Goal: Task Accomplishment & Management: Use online tool/utility

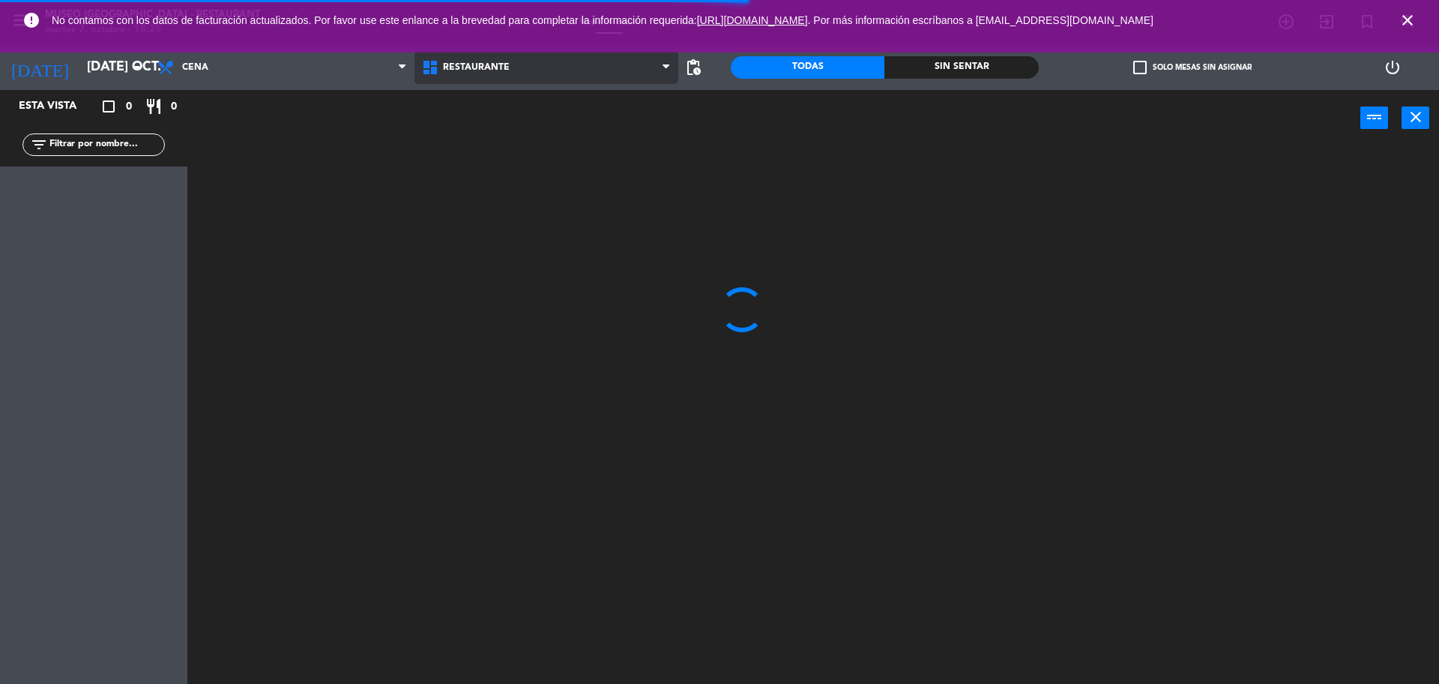
click at [496, 74] on span "Restaurante" at bounding box center [547, 67] width 265 height 33
click at [505, 136] on ng-component "menu [GEOGRAPHIC_DATA] - Restaurant martes 7. octubre - 18:29 Mis reservas Mapa…" at bounding box center [719, 343] width 1439 height 687
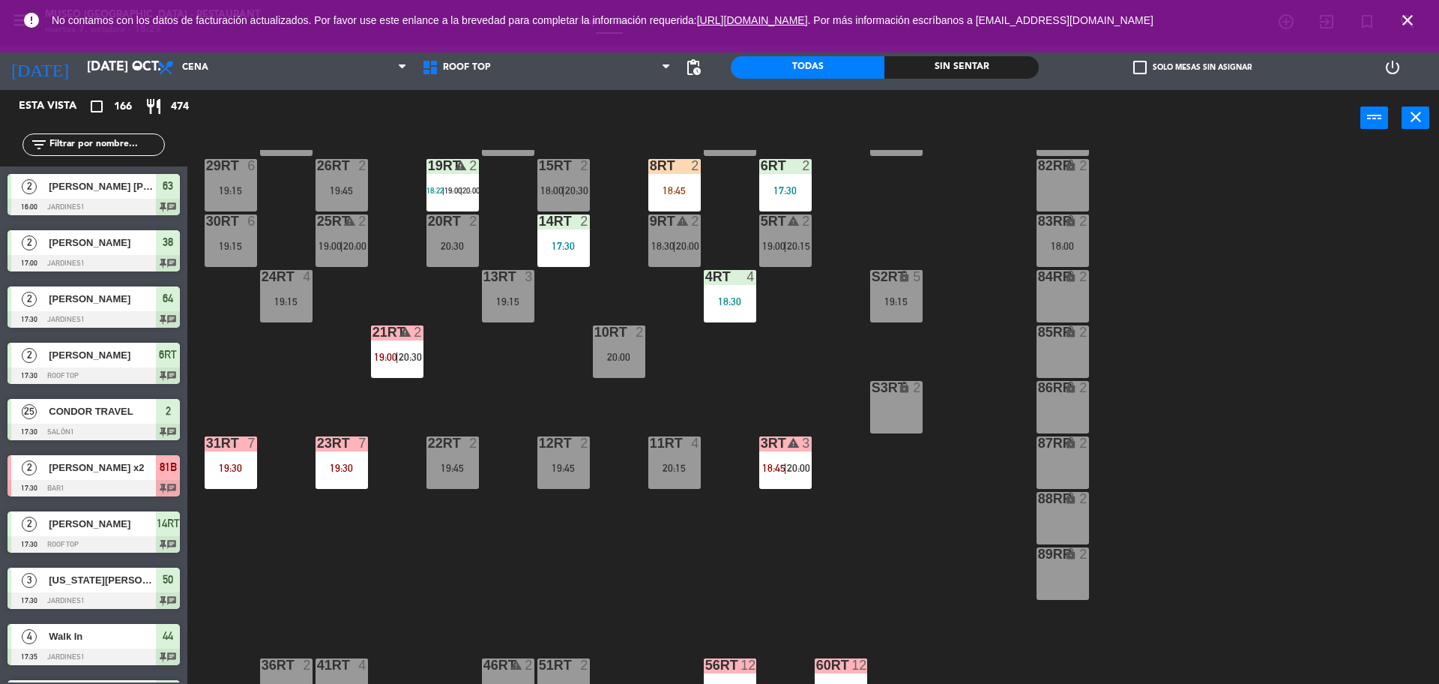
scroll to position [187, 0]
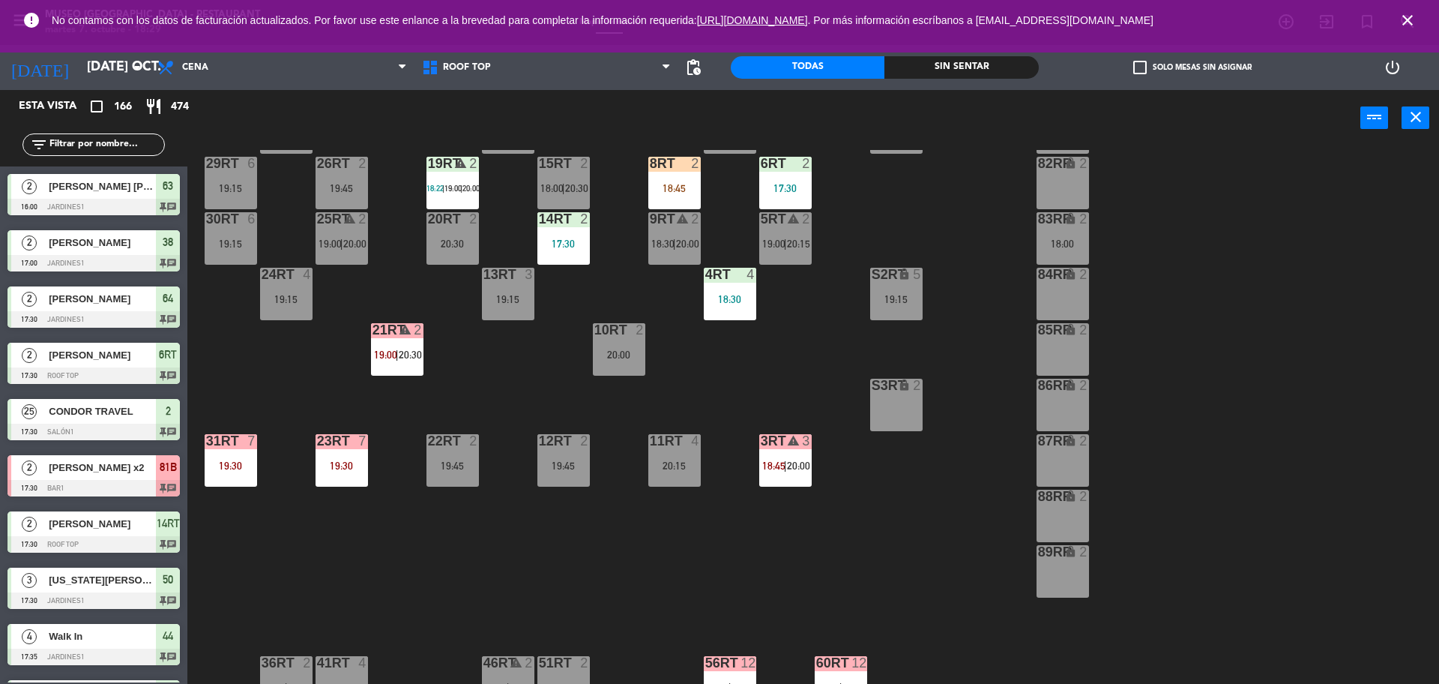
click at [127, 141] on input "text" at bounding box center [106, 144] width 116 height 16
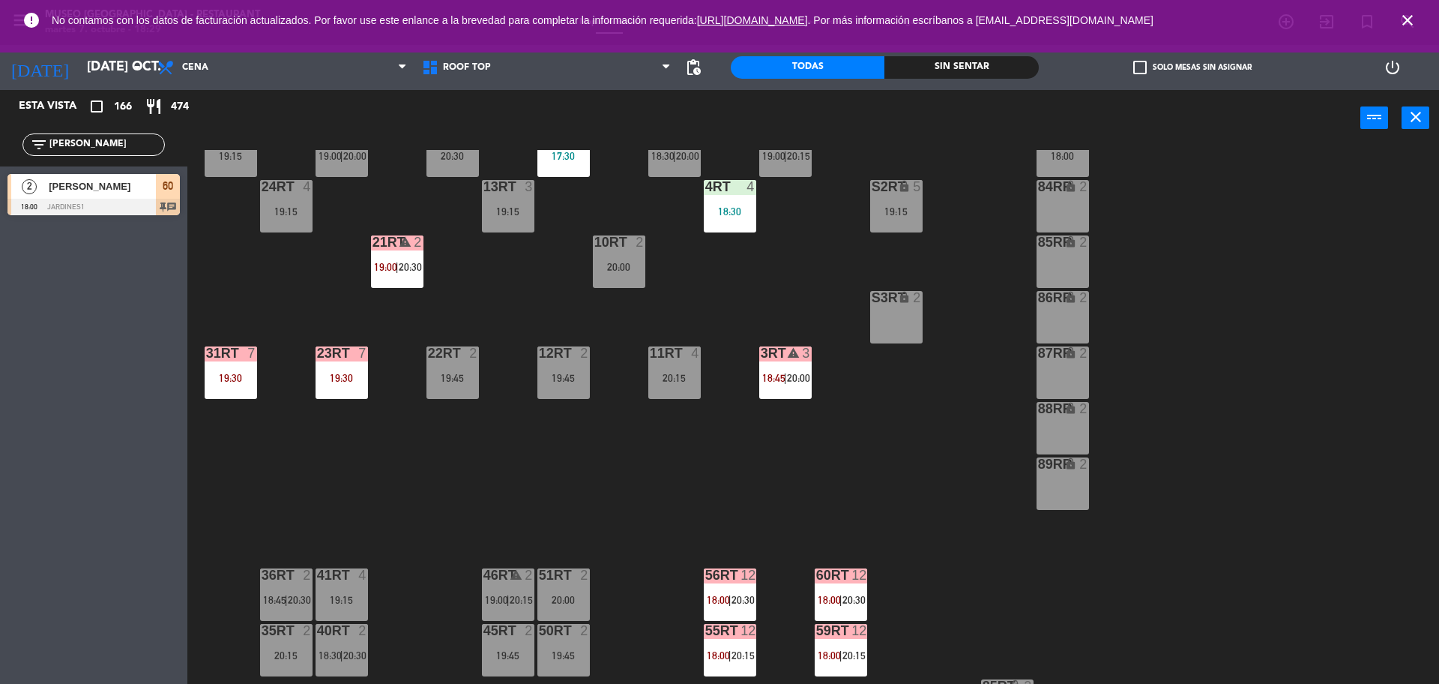
scroll to position [274, 0]
type input "[PERSON_NAME]"
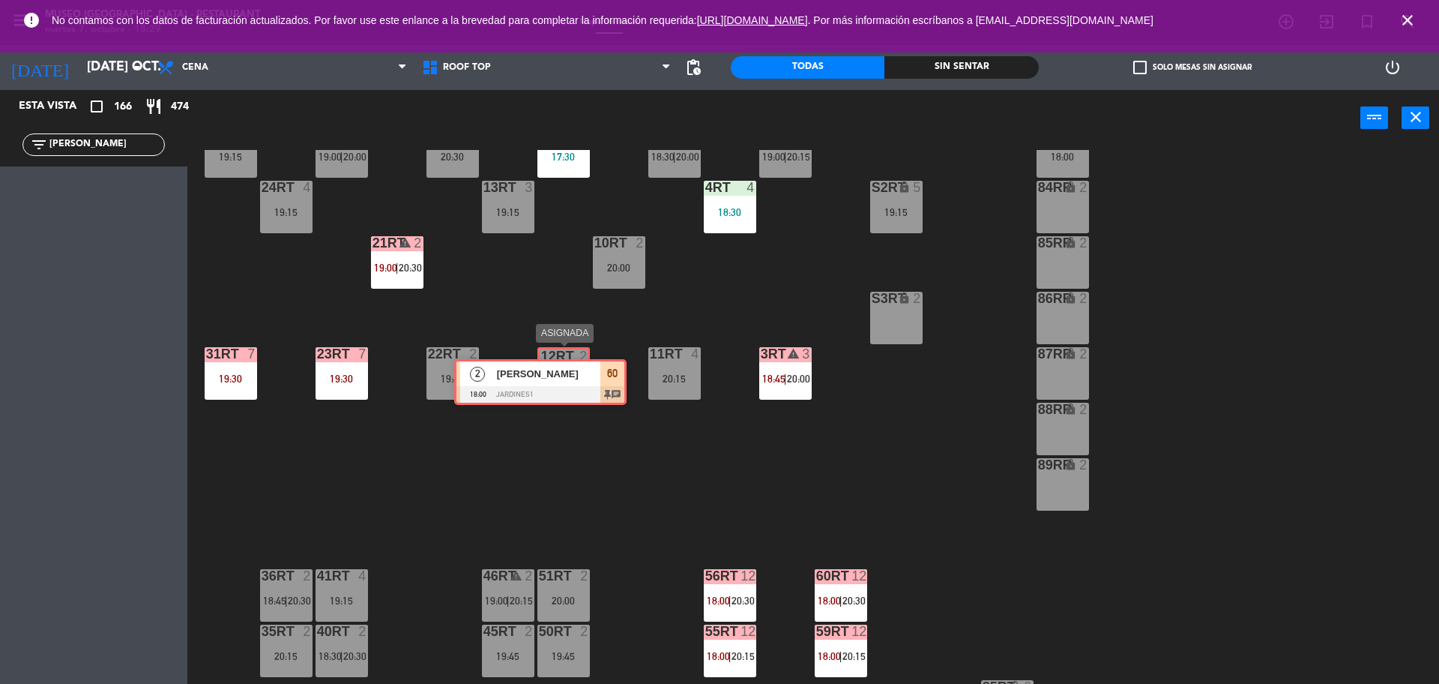
drag, startPoint x: 111, startPoint y: 190, endPoint x: 558, endPoint y: 376, distance: 483.7
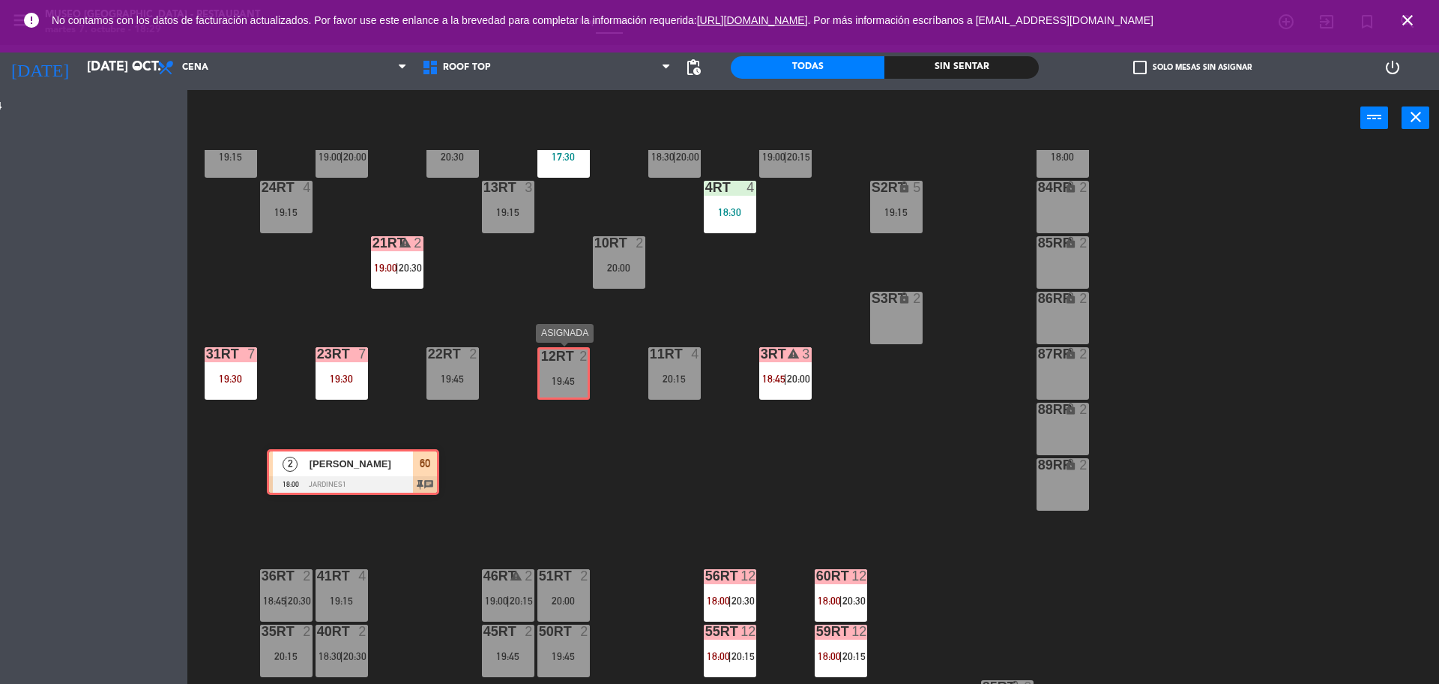
click at [558, 376] on div "Esta vista crop_square 166 restaurant 474 filter_list [PERSON_NAME] 2 [PERSON_N…" at bounding box center [719, 389] width 1439 height 598
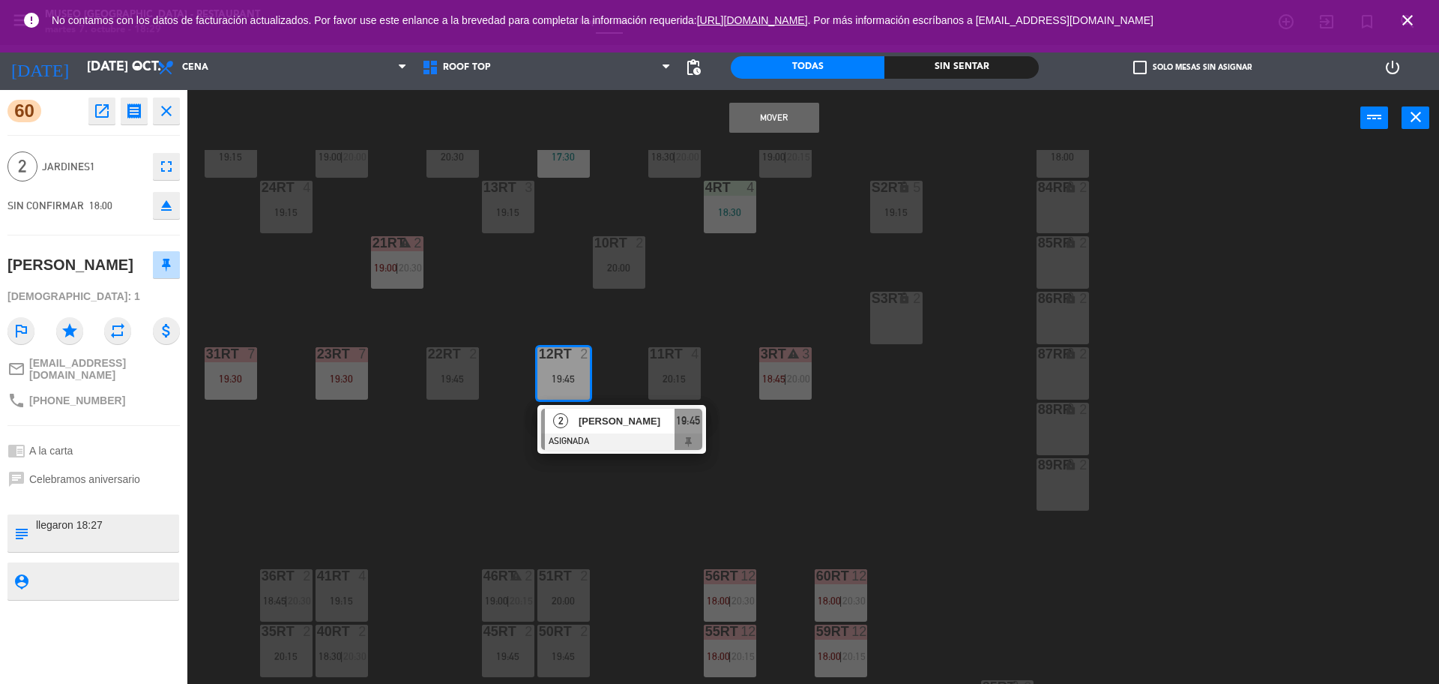
click at [630, 337] on div "18RT warning 2 19:00 | 20:15 16RT 3 20:00 28RT 2 19:45 80RR lock 2 19:00 27RT 5…" at bounding box center [821, 419] width 1238 height 538
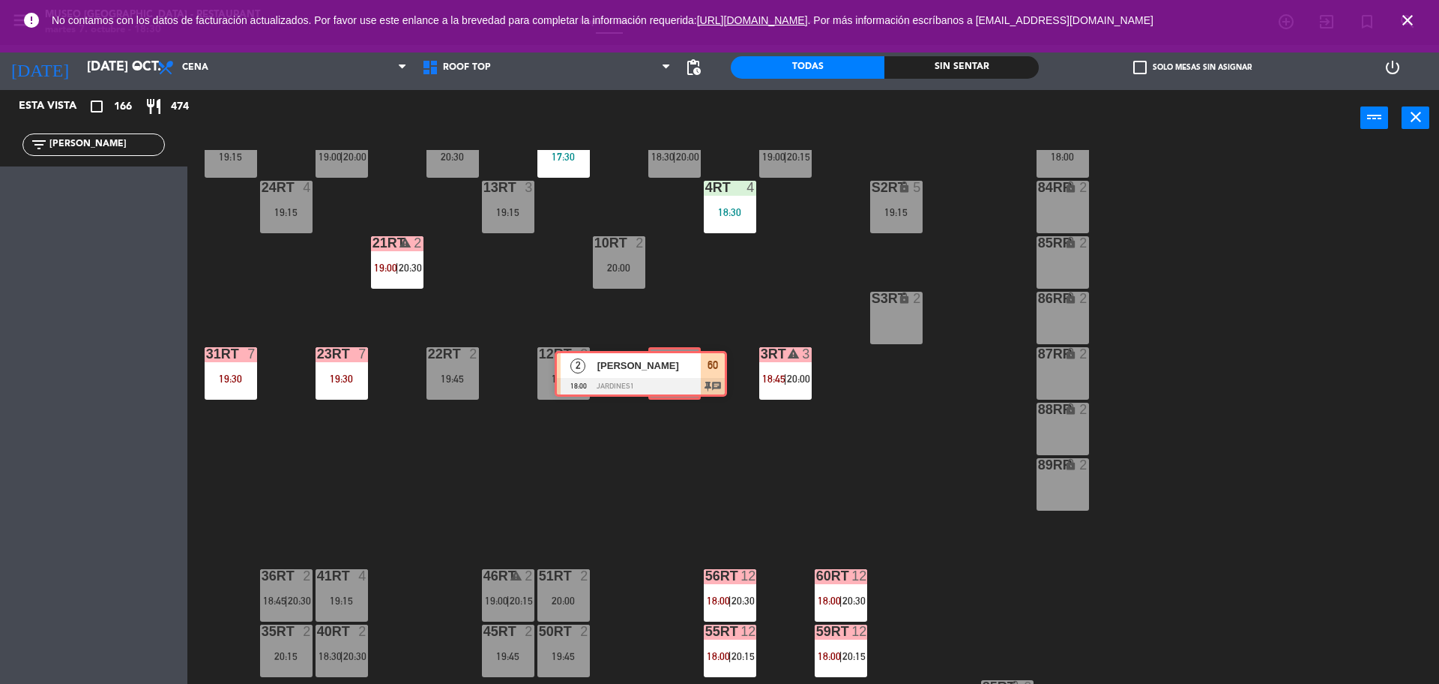
drag, startPoint x: 139, startPoint y: 198, endPoint x: 686, endPoint y: 373, distance: 574.7
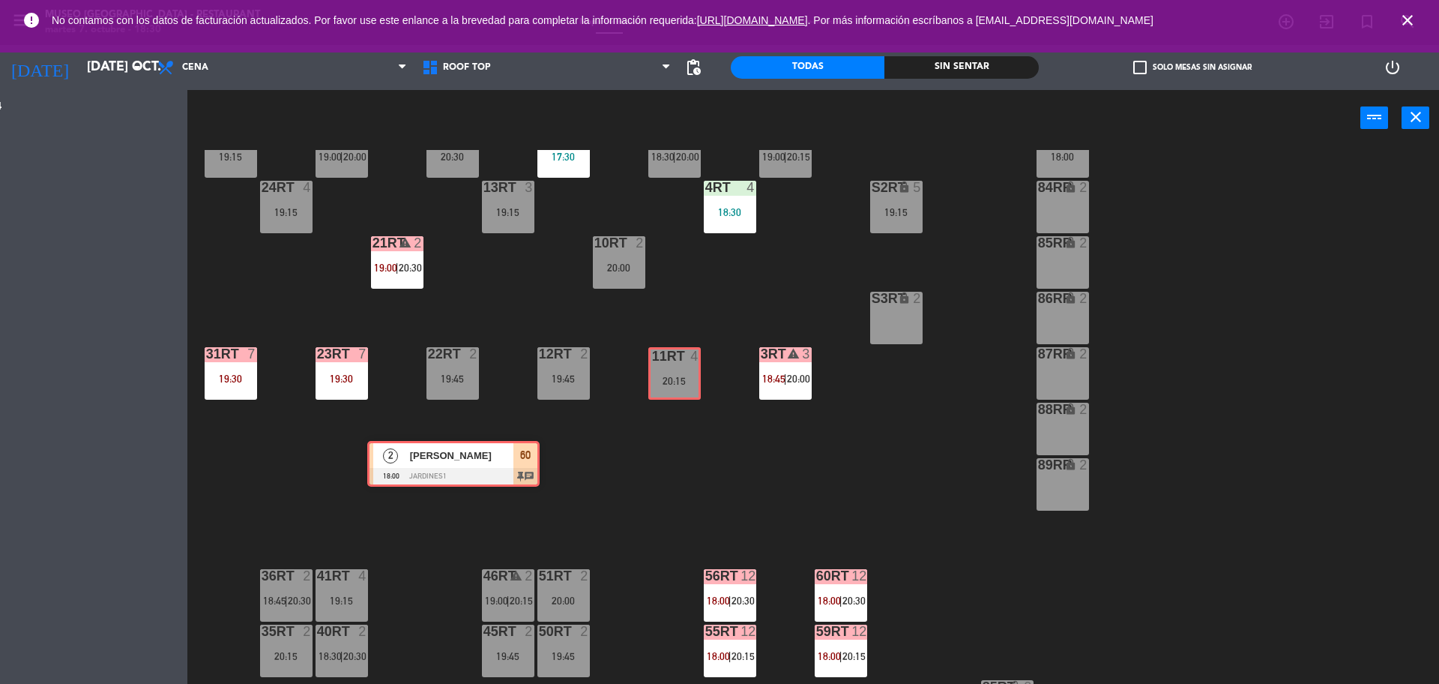
click at [686, 373] on div "Esta vista crop_square 166 restaurant 474 filter_list [PERSON_NAME] 2 [PERSON_N…" at bounding box center [719, 389] width 1439 height 598
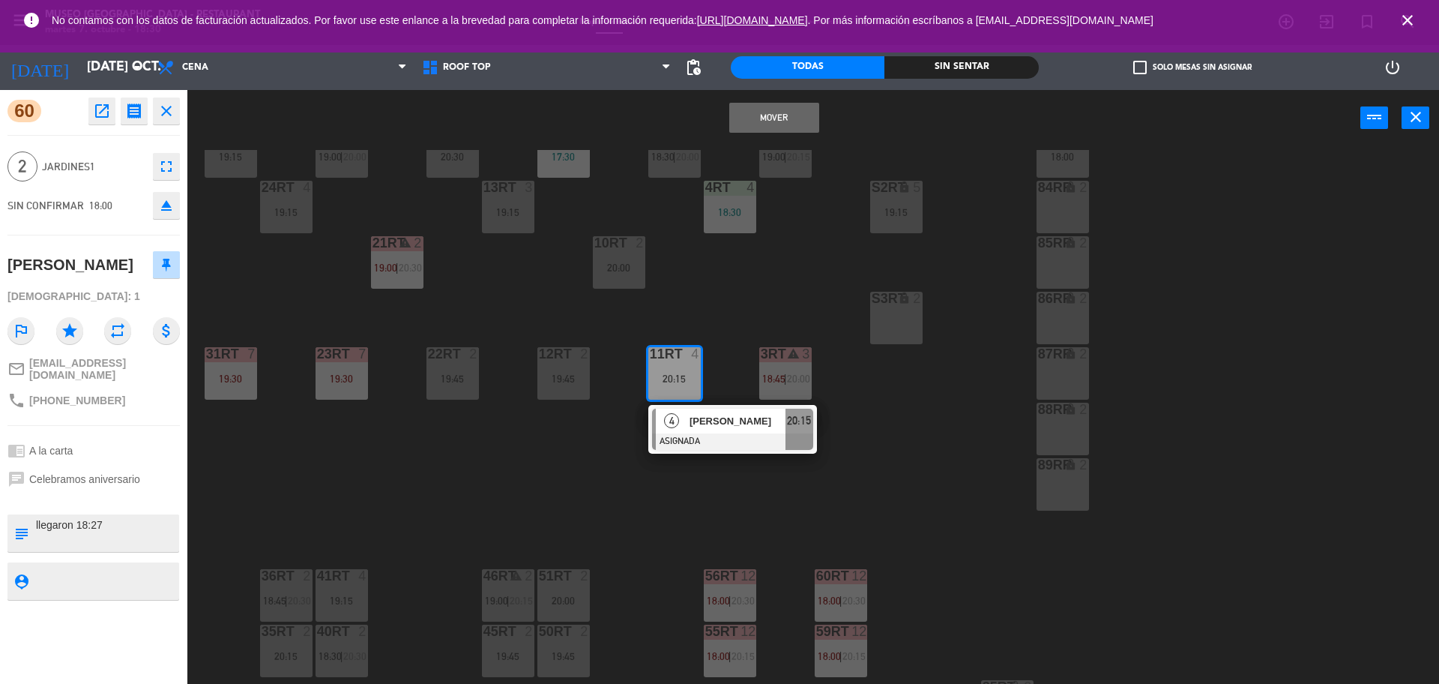
click at [771, 118] on button "Mover" at bounding box center [774, 118] width 90 height 30
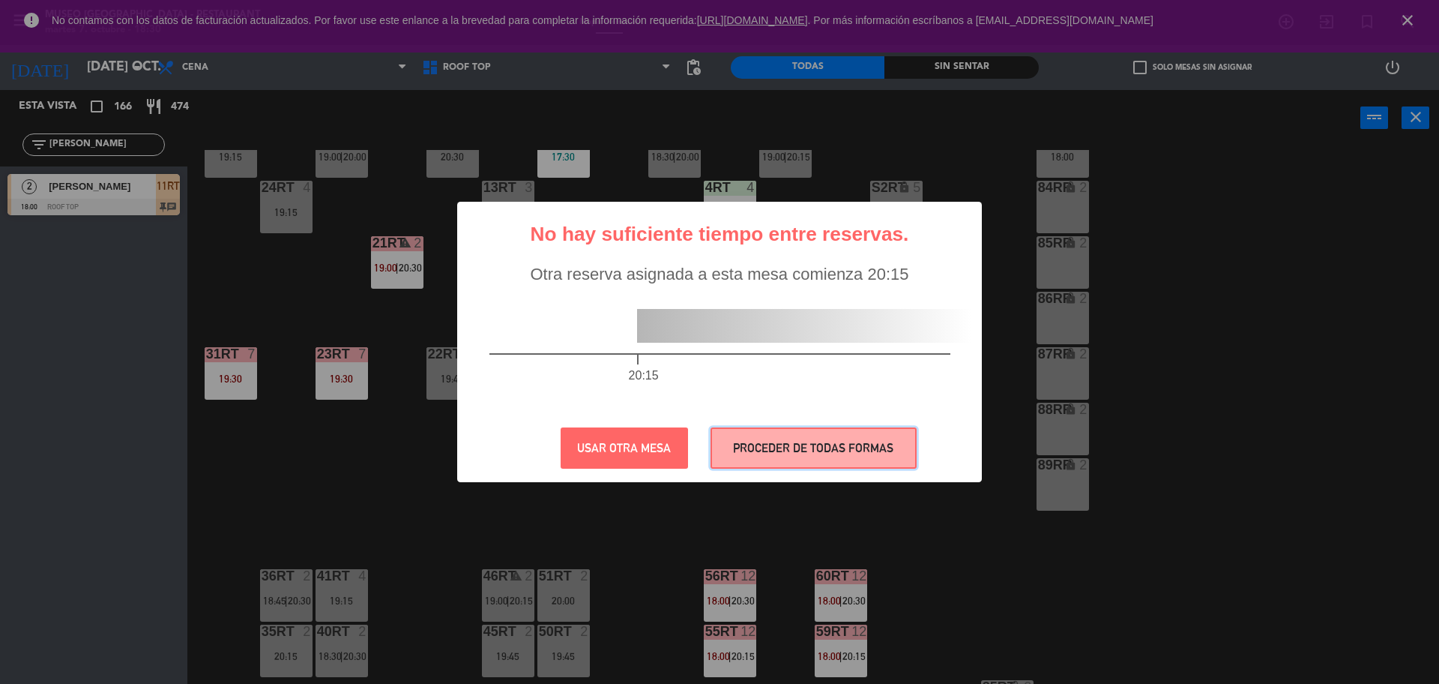
click at [784, 436] on button "PROCEDER DE TODAS FORMAS" at bounding box center [814, 447] width 206 height 41
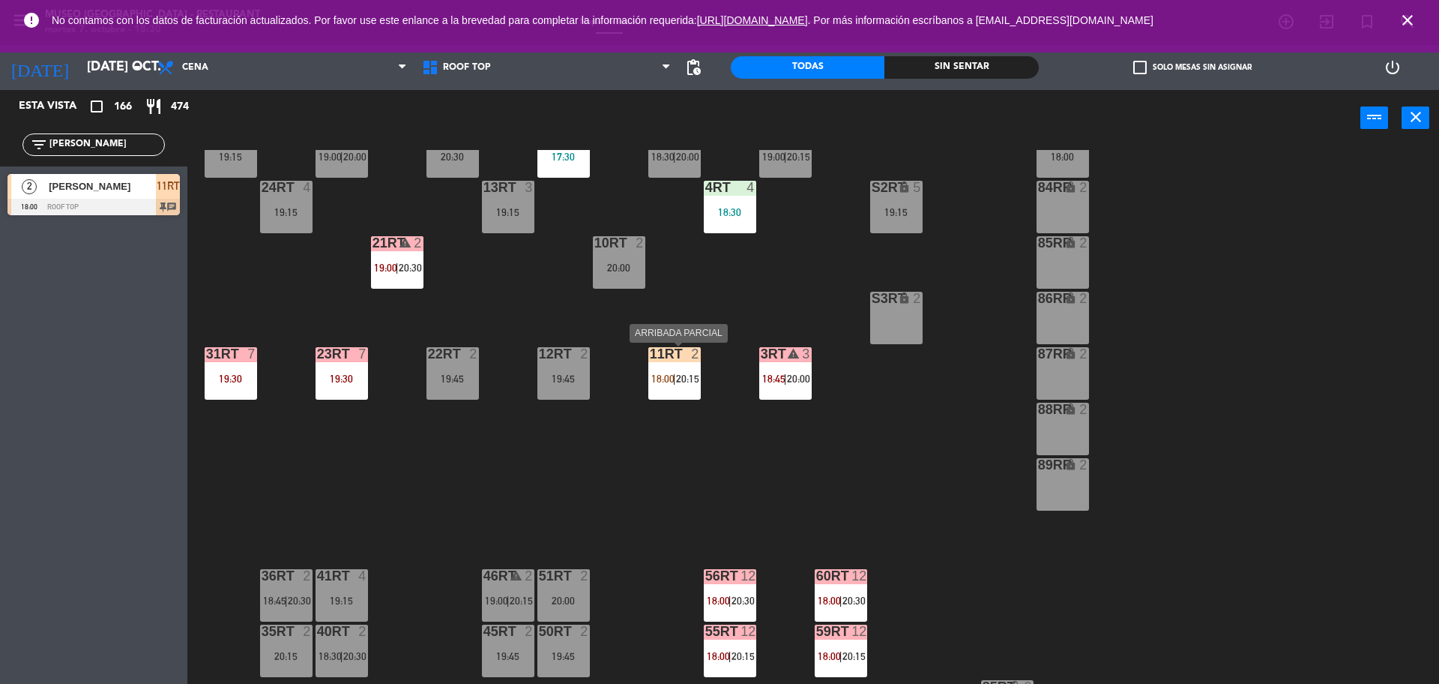
click at [672, 364] on div "11RT 2 18:00 | 20:15" at bounding box center [674, 373] width 52 height 52
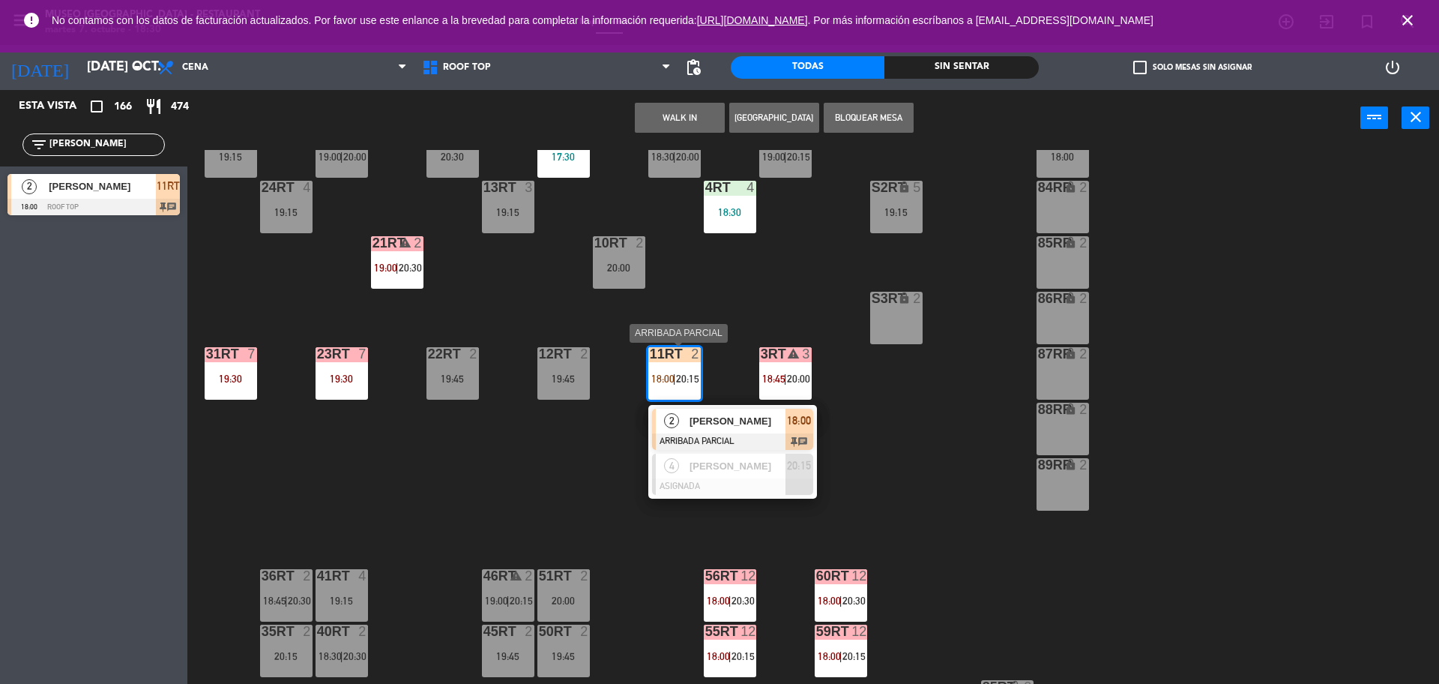
click at [765, 425] on span "[PERSON_NAME]" at bounding box center [738, 421] width 96 height 16
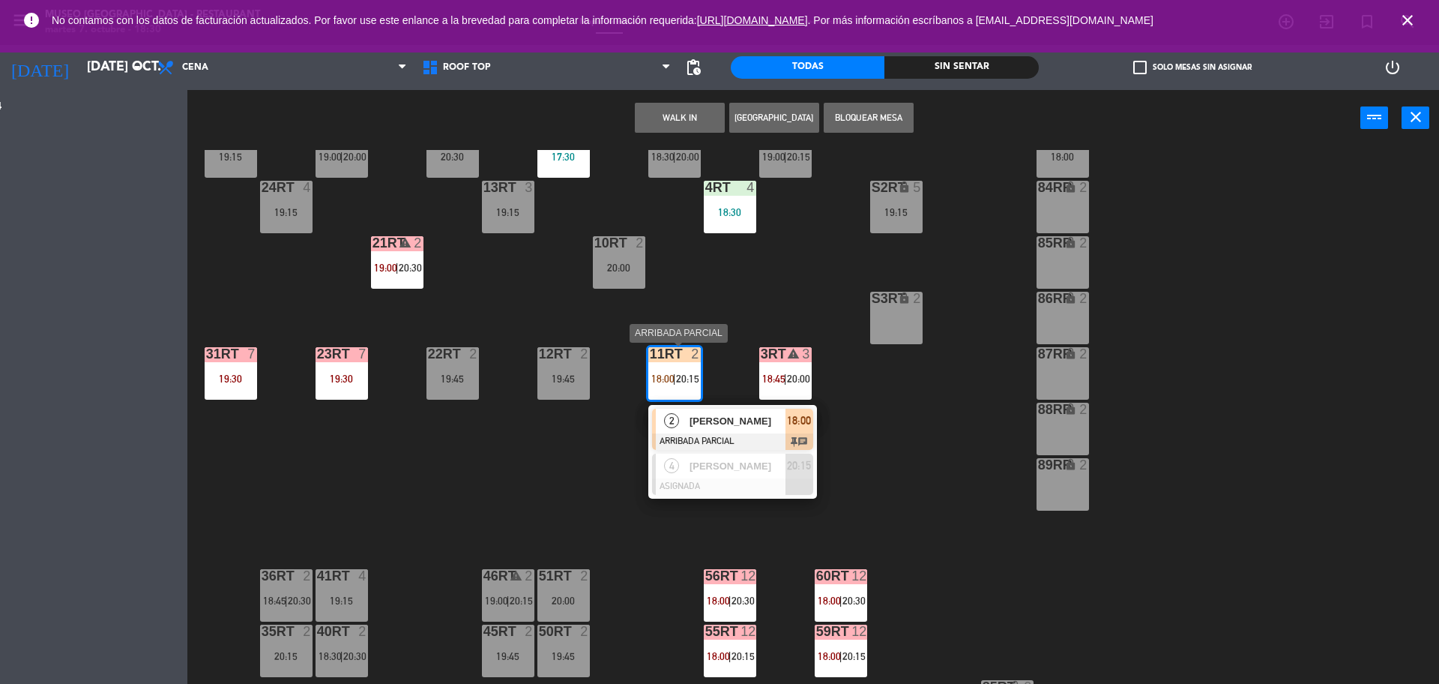
scroll to position [0, 0]
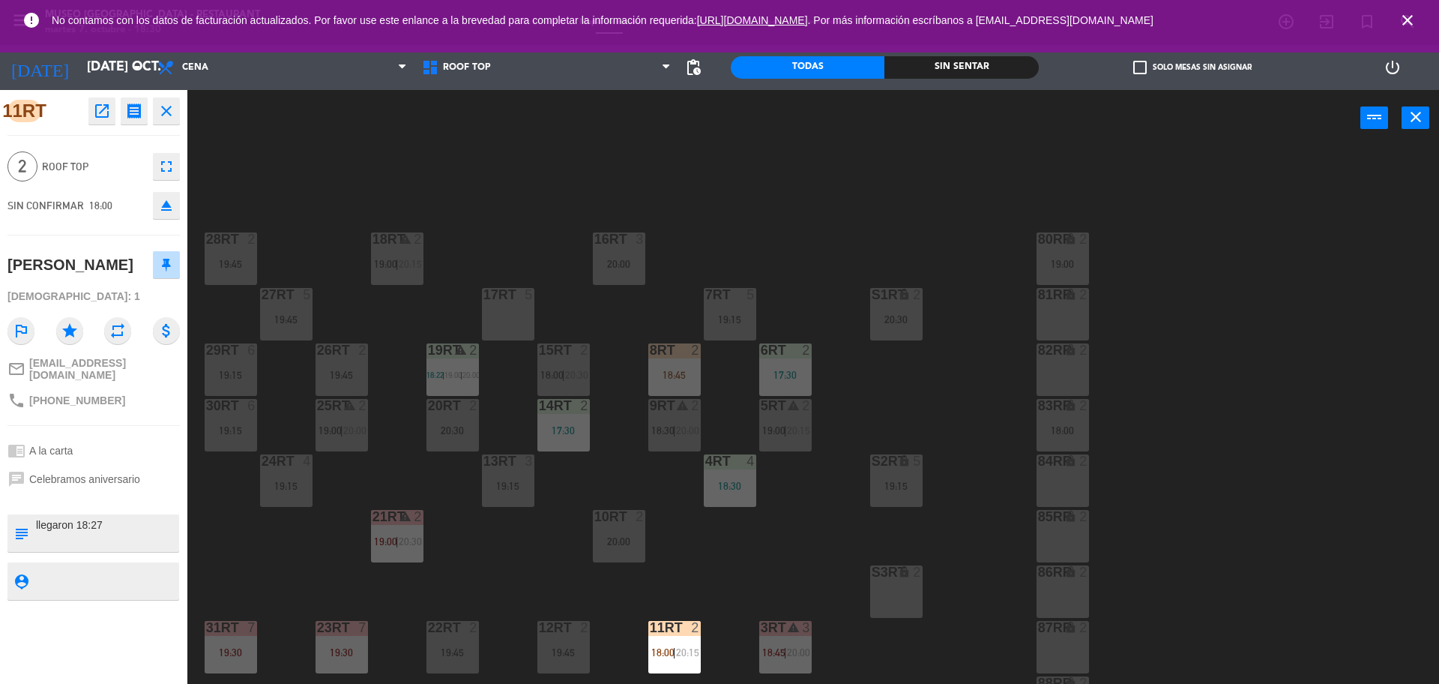
click at [112, 517] on textarea at bounding box center [105, 532] width 143 height 31
click at [34, 523] on div "subject" at bounding box center [20, 532] width 27 height 37
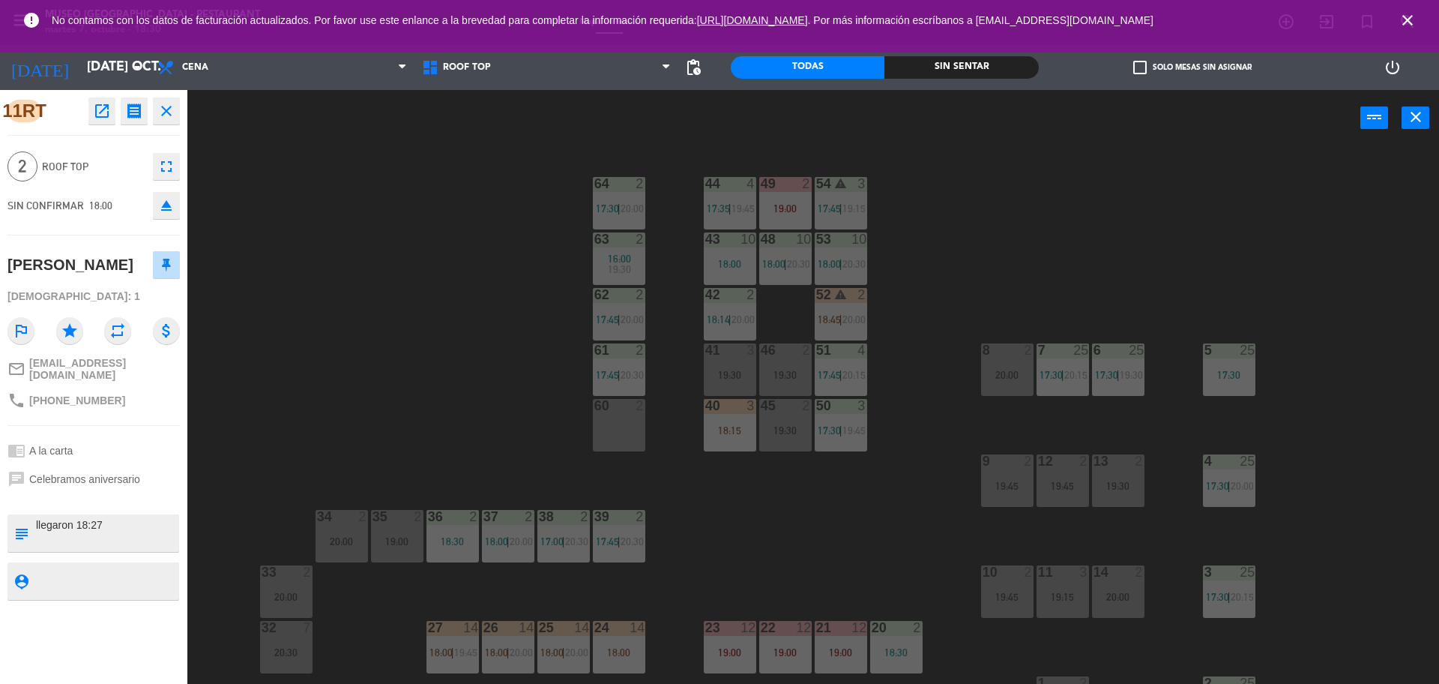
click at [34, 520] on textarea at bounding box center [105, 532] width 143 height 31
click at [529, 63] on span "Roof Top" at bounding box center [547, 67] width 265 height 33
click at [511, 132] on ng-component "menu [GEOGRAPHIC_DATA] - Restaurant martes 7. octubre - 18:30 Mis reservas Mapa…" at bounding box center [719, 343] width 1439 height 687
